Goal: Find specific page/section: Find specific page/section

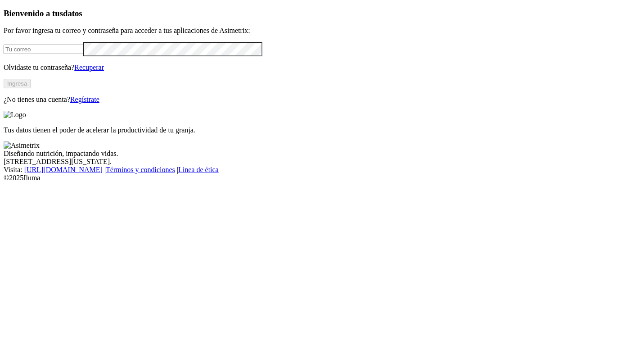
type input "[PERSON_NAME][EMAIL_ADDRESS][PERSON_NAME][DOMAIN_NAME]"
click at [31, 88] on button "Ingresa" at bounding box center [17, 83] width 27 height 9
